Goal: Transaction & Acquisition: Purchase product/service

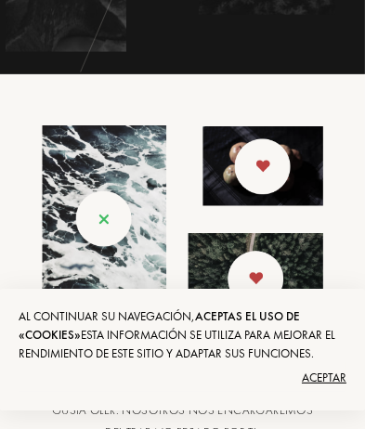
scroll to position [463, 0]
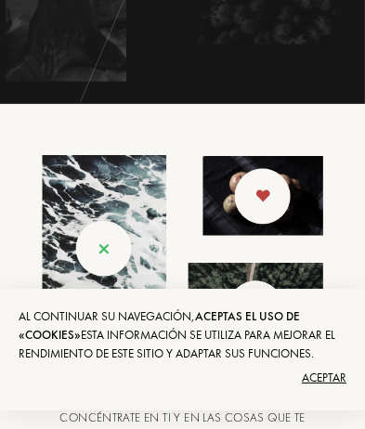
click at [324, 377] on div "Aceptar" at bounding box center [183, 378] width 328 height 30
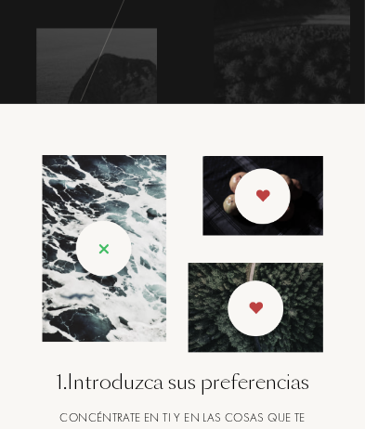
scroll to position [0, 0]
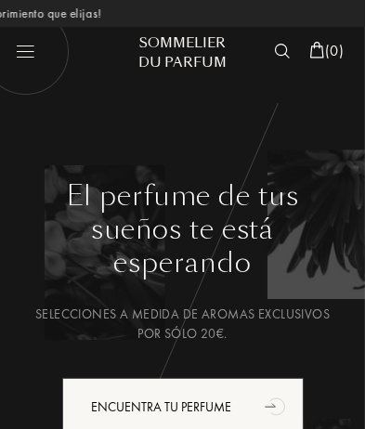
click at [33, 59] on img at bounding box center [25, 51] width 88 height 88
select select "ES"
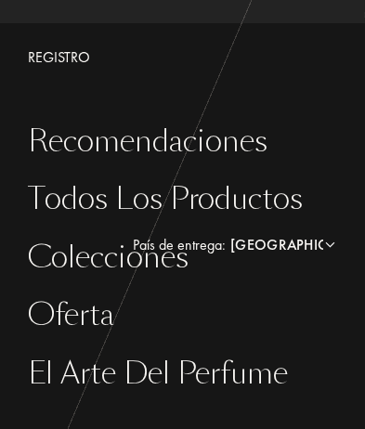
scroll to position [138, 0]
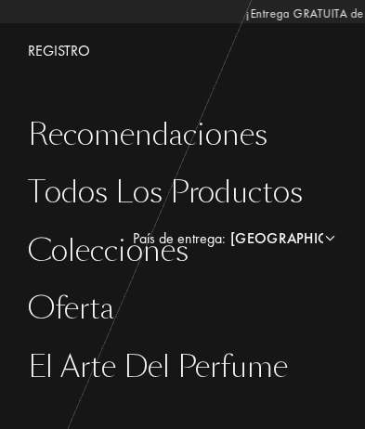
click at [161, 251] on div "Colecciones" at bounding box center [196, 251] width 337 height 34
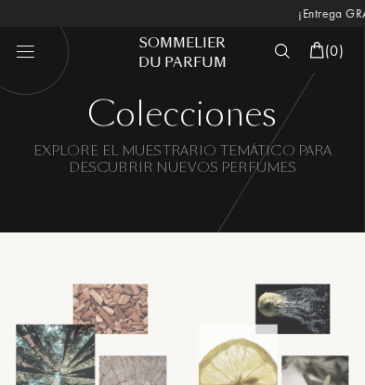
click at [276, 331] on img at bounding box center [274, 370] width 183 height 183
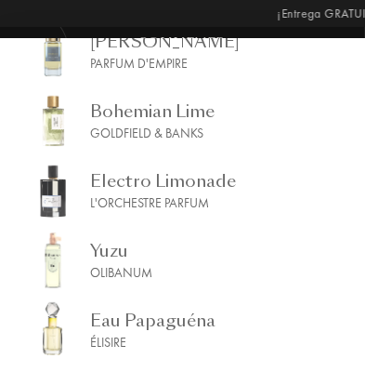
scroll to position [367, 0]
